Goal: Task Accomplishment & Management: Manage account settings

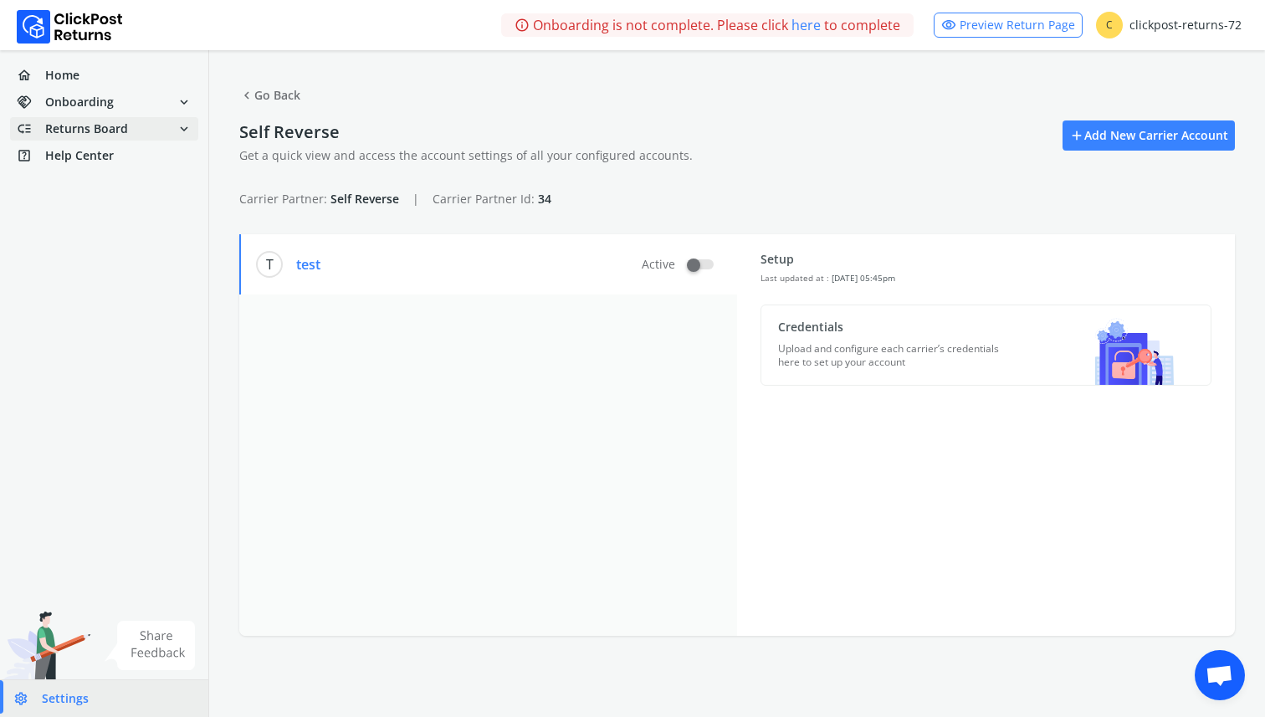
click at [152, 124] on span "low_priority Returns Board expand_more" at bounding box center [104, 128] width 188 height 23
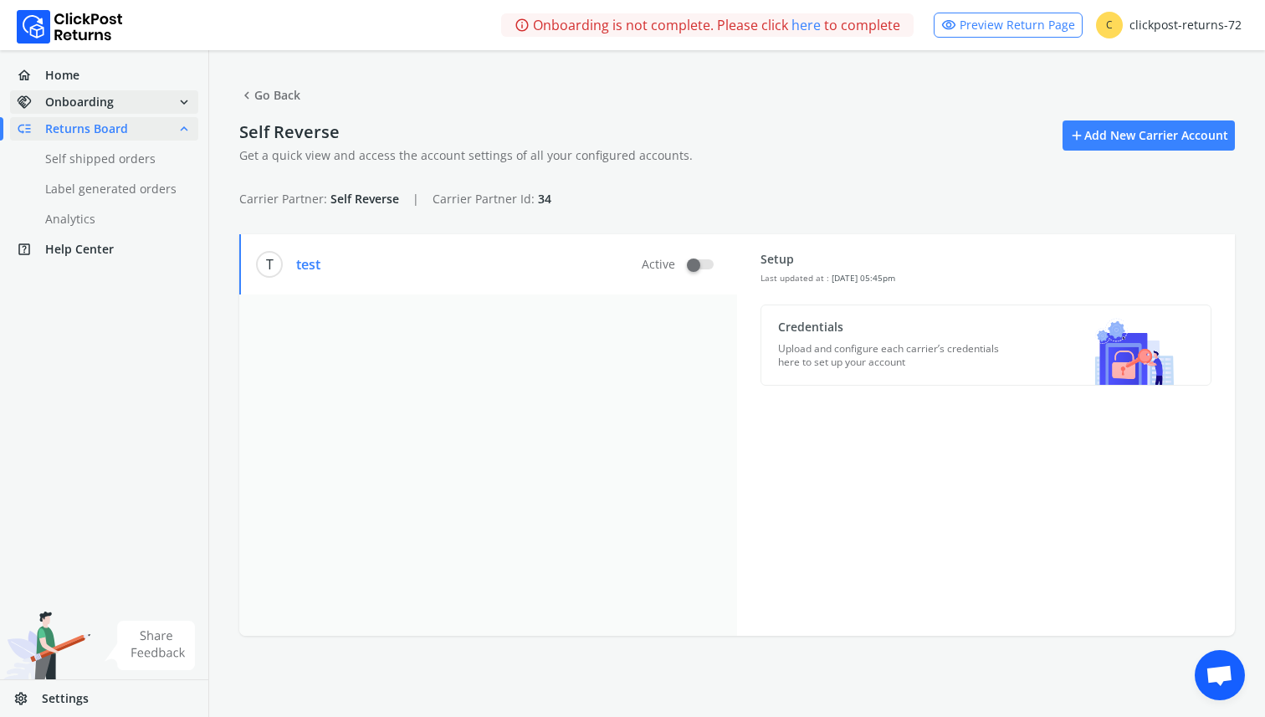
click at [162, 101] on span "handshake Onboarding expand_more" at bounding box center [104, 101] width 188 height 23
click at [136, 132] on link "done Theme Configuration" at bounding box center [114, 132] width 208 height 23
select select "******"
